Goal: Task Accomplishment & Management: Manage account settings

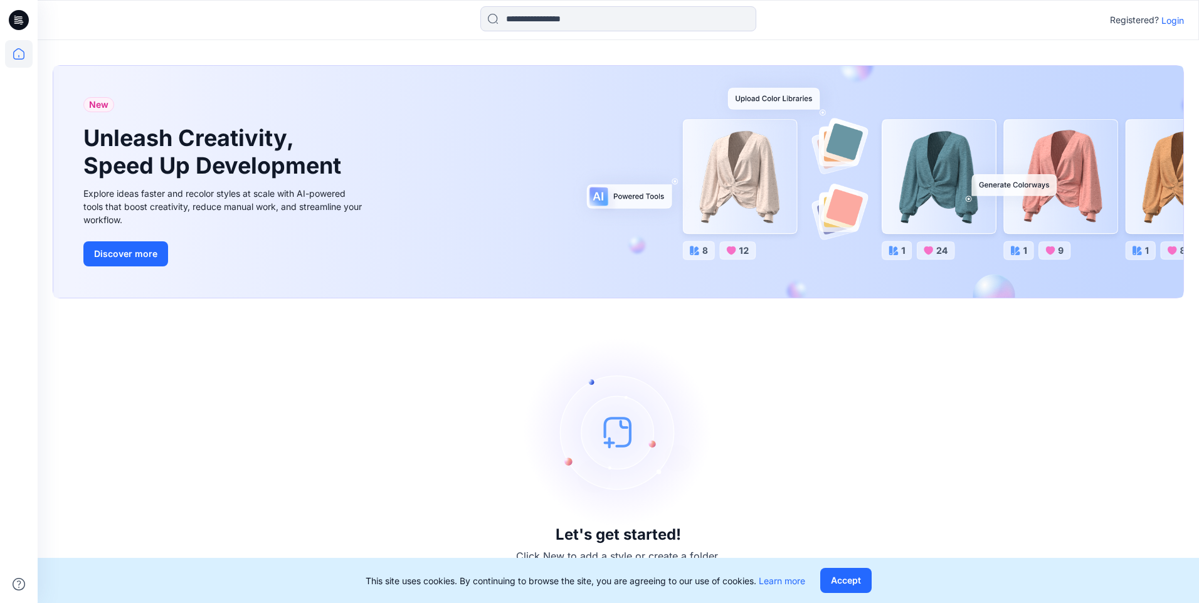
click at [1175, 23] on p "Login" at bounding box center [1172, 20] width 23 height 13
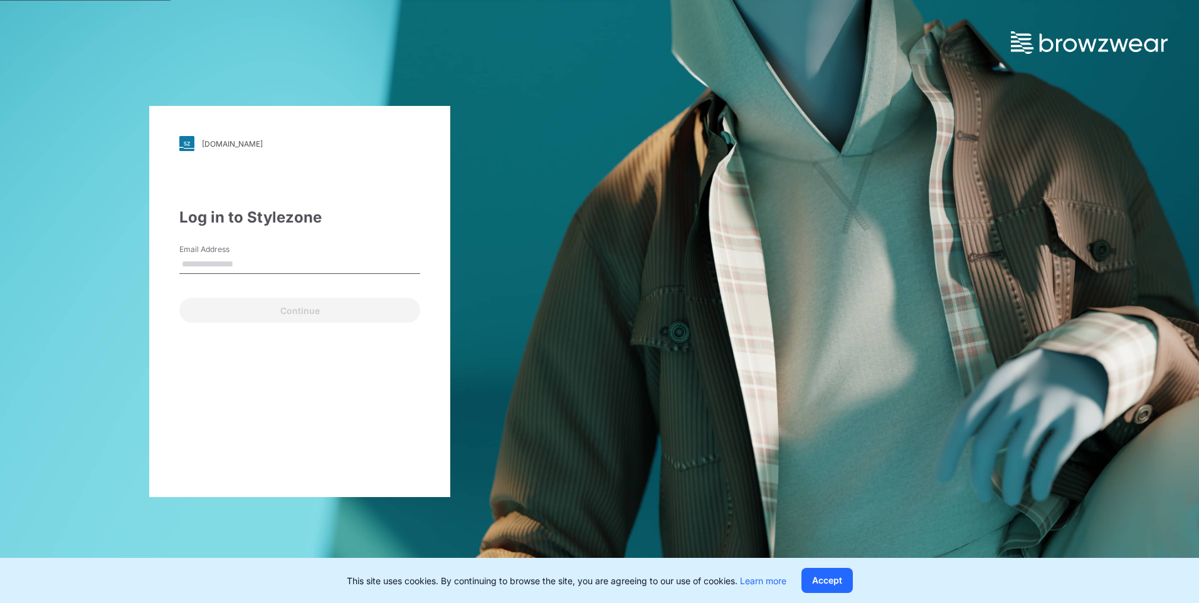
click at [266, 265] on input "Email Address" at bounding box center [299, 264] width 241 height 19
type input "**********"
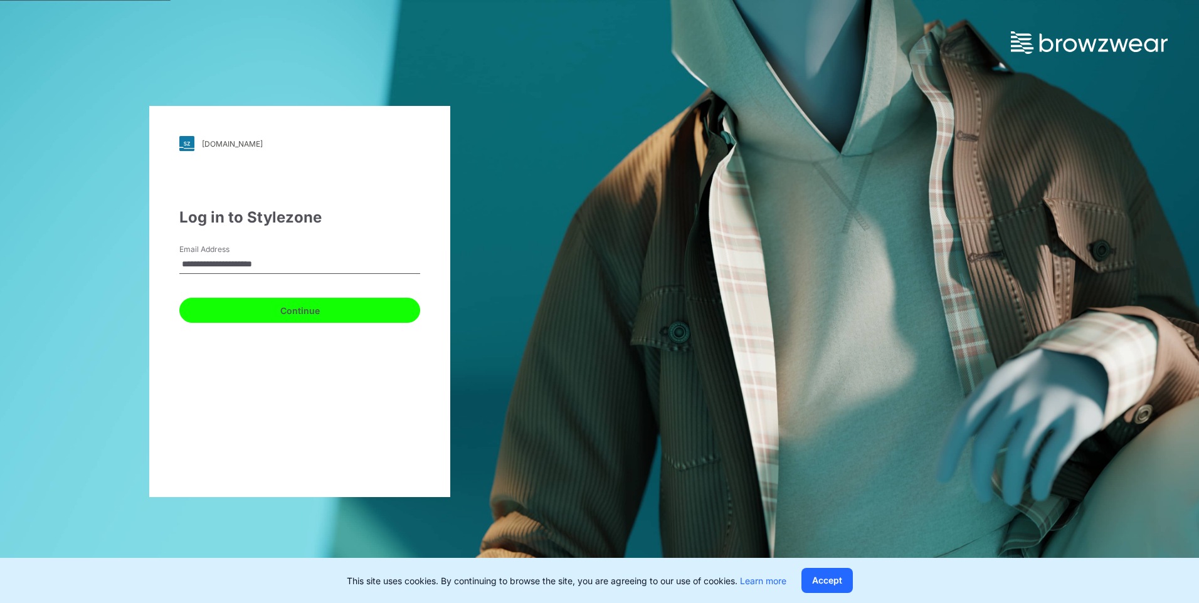
click at [268, 315] on button "Continue" at bounding box center [299, 310] width 241 height 25
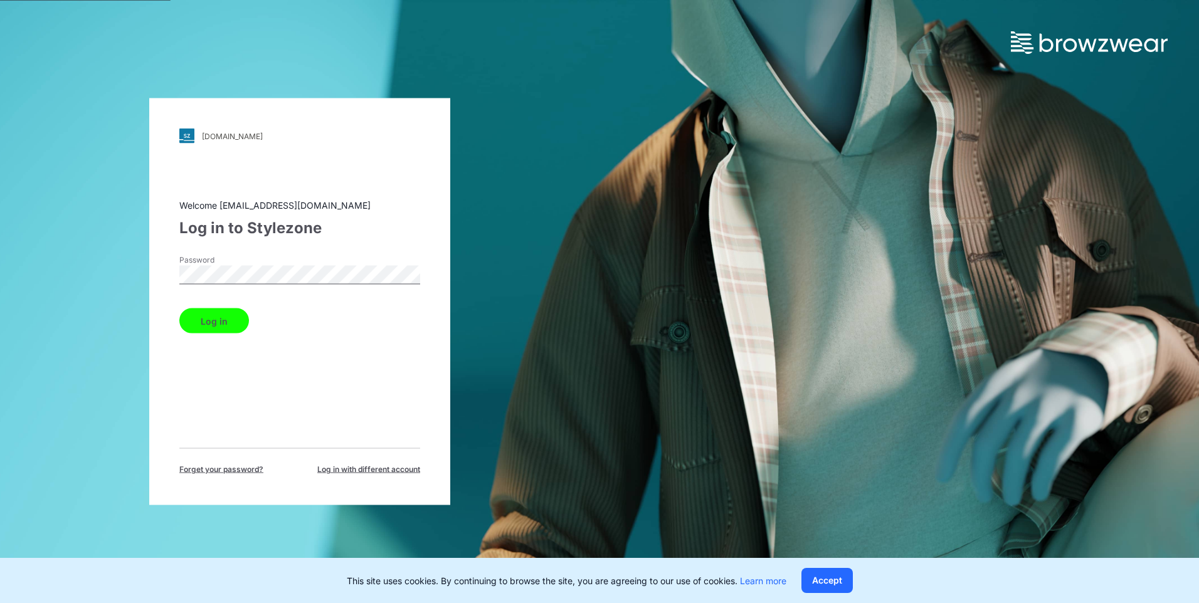
click at [233, 320] on button "Log in" at bounding box center [214, 321] width 70 height 25
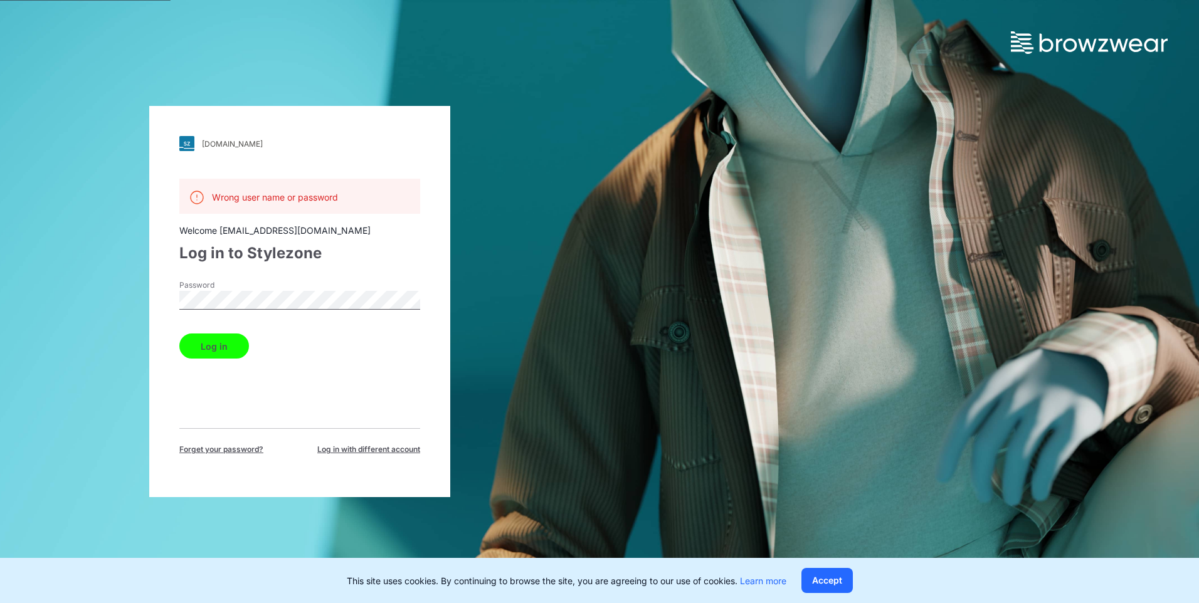
drag, startPoint x: 287, startPoint y: 288, endPoint x: 283, endPoint y: 210, distance: 77.9
click at [287, 288] on div "Password" at bounding box center [299, 299] width 241 height 38
click at [378, 456] on div "[DOMAIN_NAME] Loading... Wrong user name or password Welcome [EMAIL_ADDRESS][DO…" at bounding box center [299, 301] width 301 height 391
click at [378, 453] on span "Log in with different account" at bounding box center [368, 449] width 103 height 11
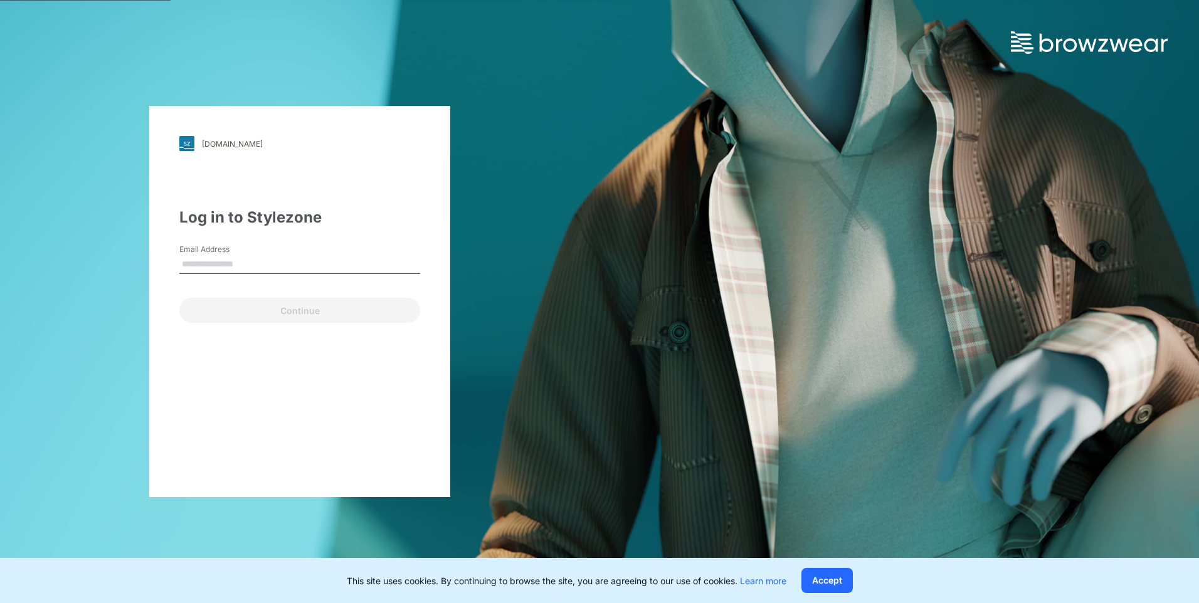
click at [263, 260] on input "Email Address" at bounding box center [299, 264] width 241 height 19
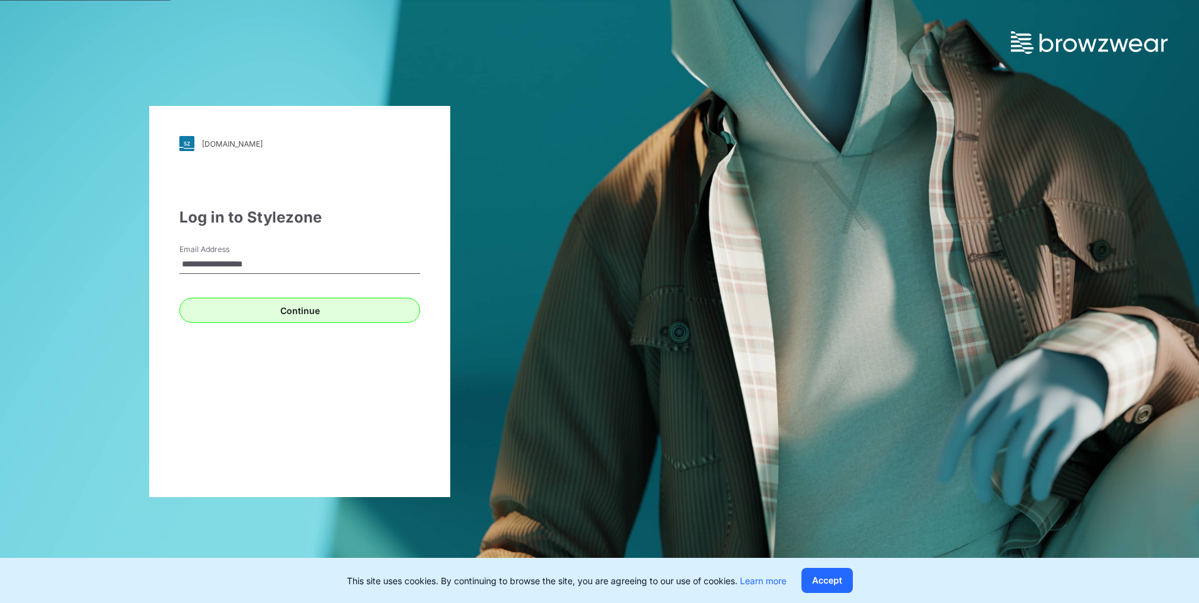
type input "**********"
click at [225, 302] on button "Continue" at bounding box center [299, 310] width 241 height 25
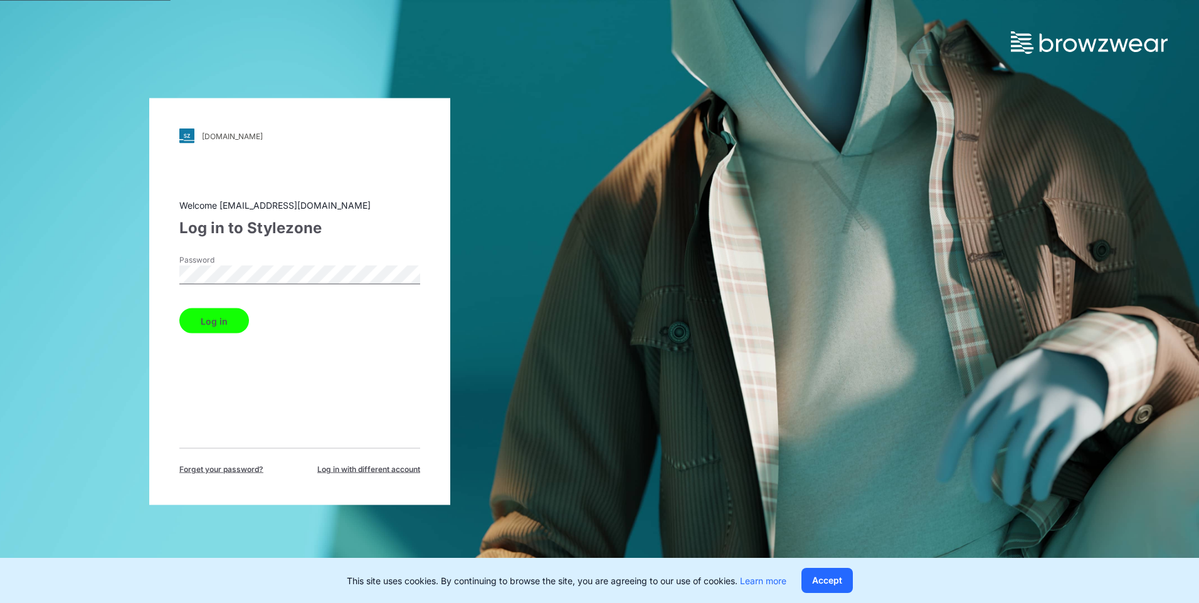
click at [200, 317] on button "Log in" at bounding box center [214, 321] width 70 height 25
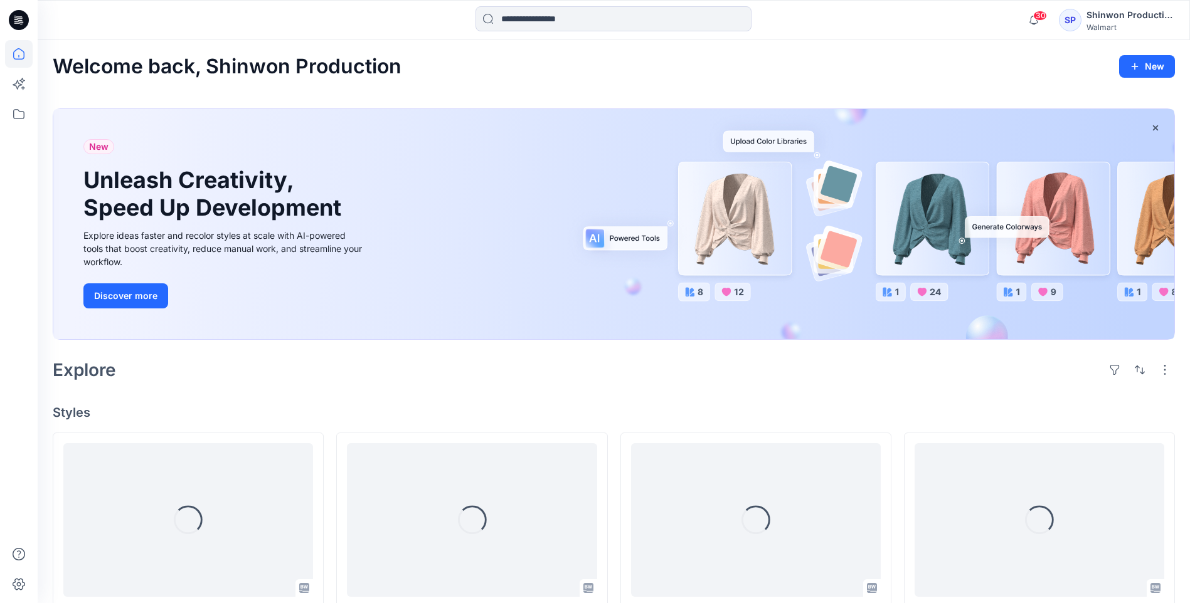
click at [18, 18] on icon at bounding box center [19, 20] width 20 height 20
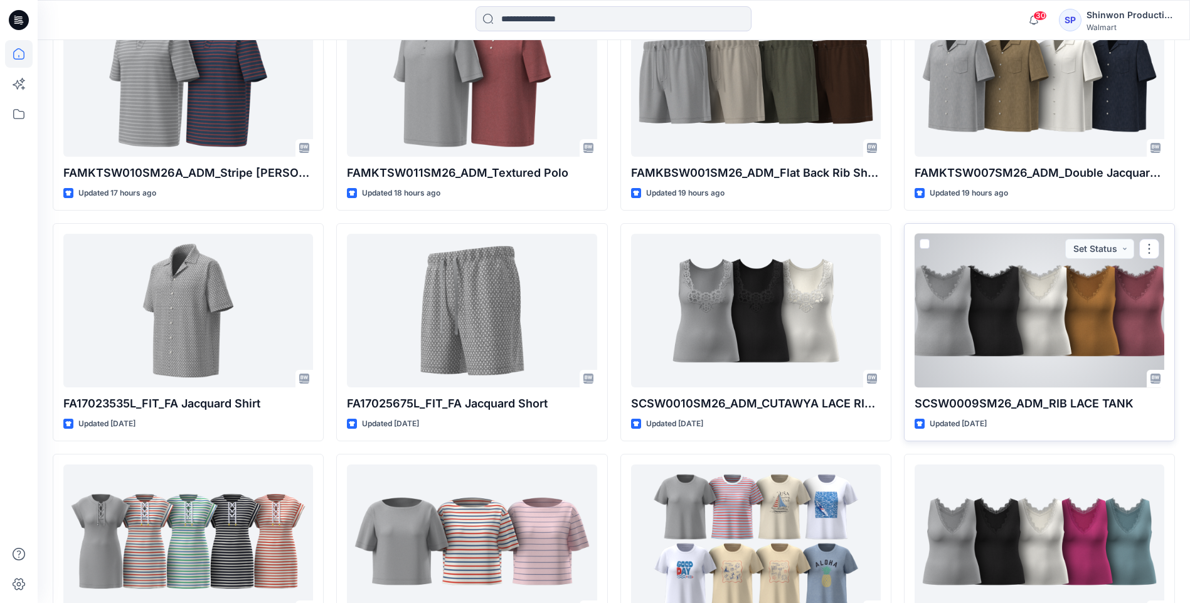
scroll to position [757, 0]
